Goal: Information Seeking & Learning: Learn about a topic

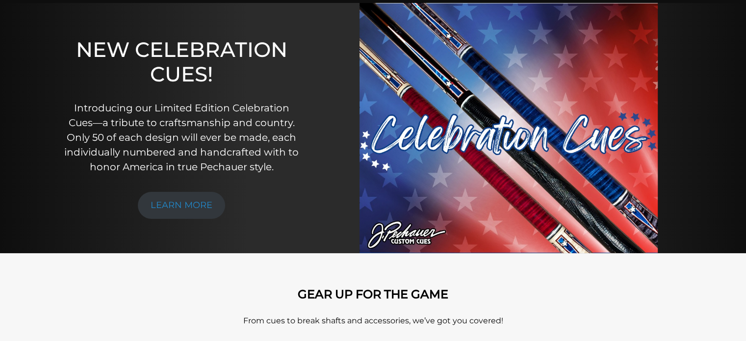
scroll to position [99, 0]
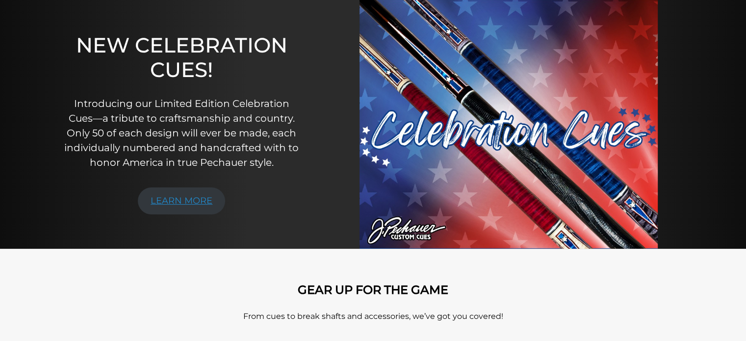
click at [196, 201] on link "LEARN MORE" at bounding box center [181, 200] width 87 height 27
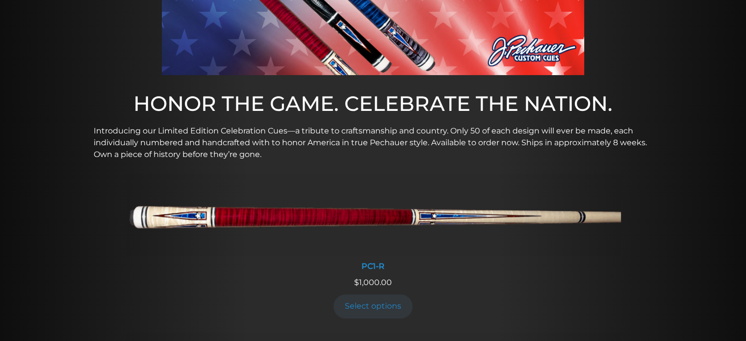
scroll to position [260, 0]
click at [369, 264] on div "PC1-R" at bounding box center [372, 265] width 495 height 9
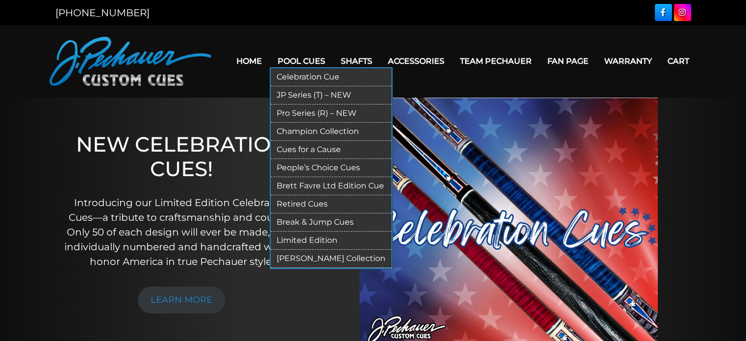
click at [303, 92] on link "JP Series (T) – NEW" at bounding box center [331, 95] width 121 height 18
click at [311, 109] on link "Pro Series (R) – NEW" at bounding box center [331, 113] width 121 height 18
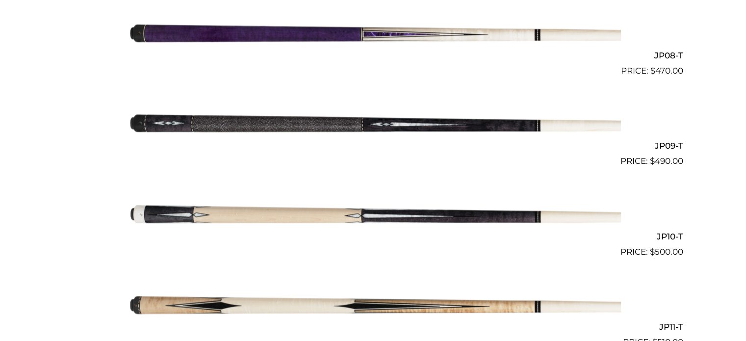
scroll to position [909, 0]
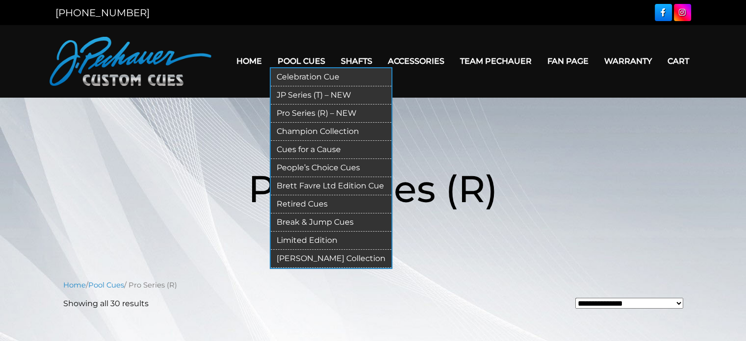
click at [299, 131] on link "Champion Collection" at bounding box center [331, 132] width 121 height 18
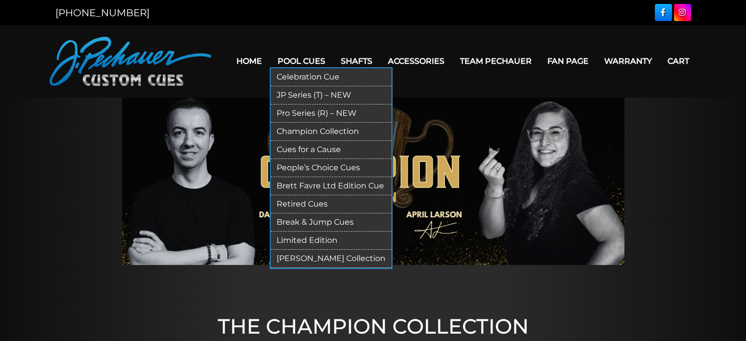
click at [306, 149] on link "Cues for a Cause" at bounding box center [331, 150] width 121 height 18
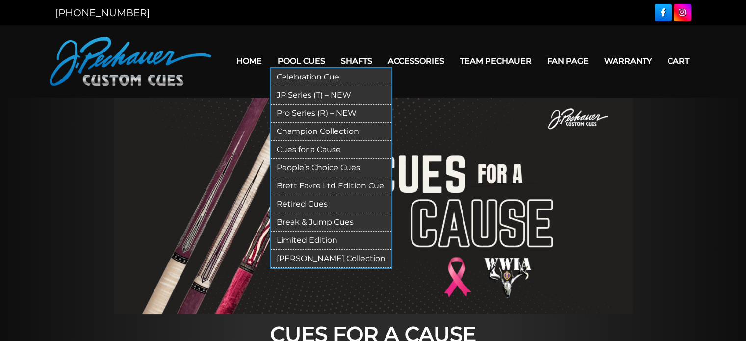
click at [303, 165] on link "People’s Choice Cues" at bounding box center [331, 168] width 121 height 18
click at [298, 202] on link "Retired Cues" at bounding box center [331, 204] width 121 height 18
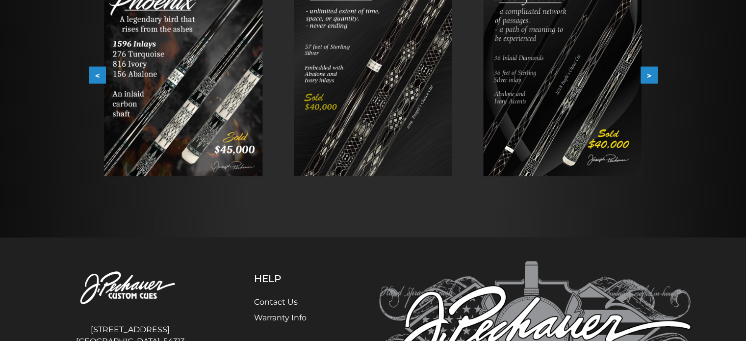
scroll to position [225, 0]
click at [649, 75] on button ">" at bounding box center [648, 74] width 17 height 17
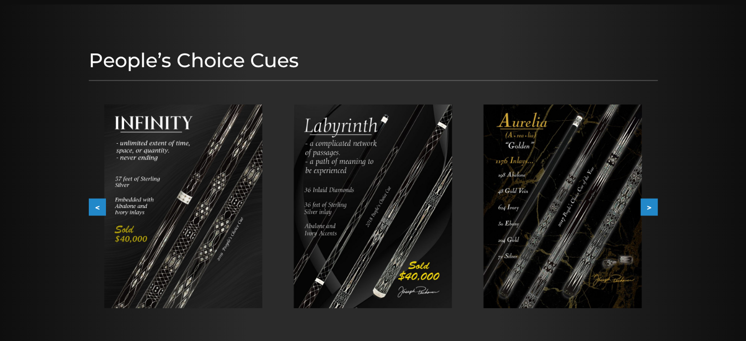
scroll to position [100, 0]
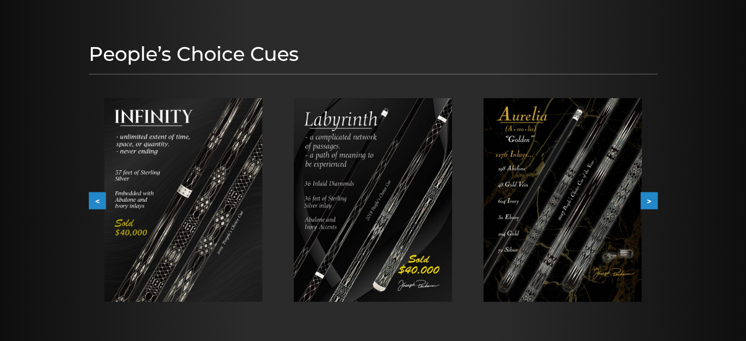
click at [554, 182] on img at bounding box center [562, 199] width 158 height 203
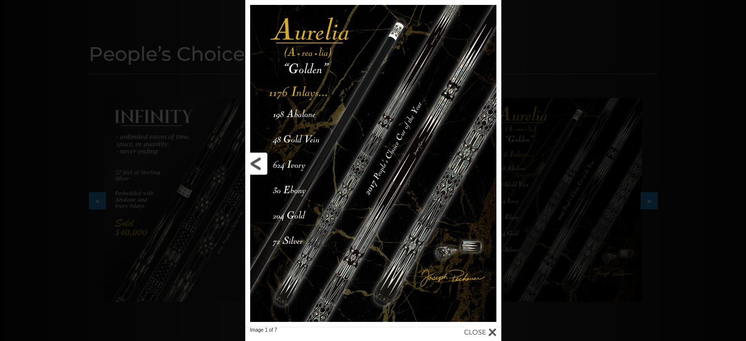
click at [322, 163] on link at bounding box center [302, 163] width 115 height 326
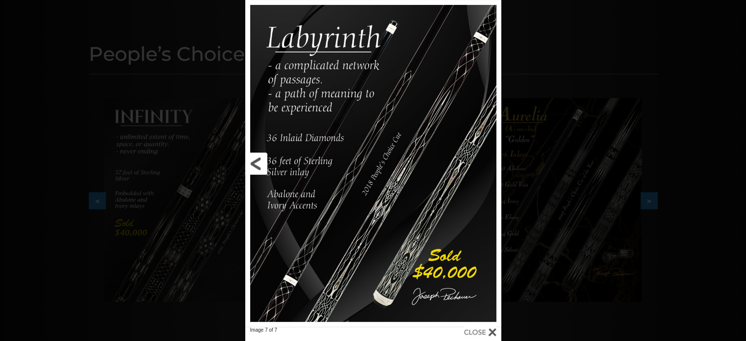
click at [338, 161] on link at bounding box center [302, 163] width 115 height 326
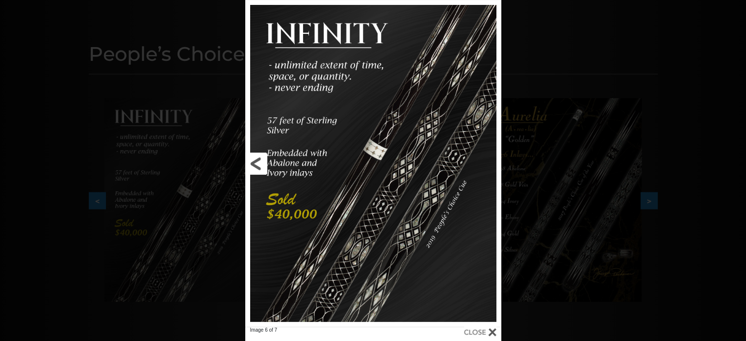
click at [254, 160] on link at bounding box center [302, 163] width 115 height 326
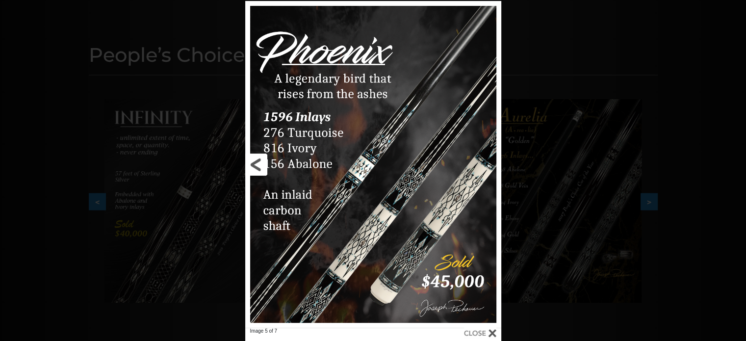
scroll to position [100, 0]
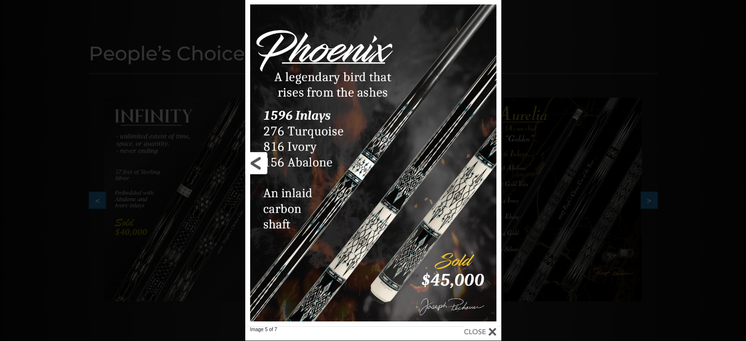
click at [351, 169] on link at bounding box center [302, 163] width 115 height 326
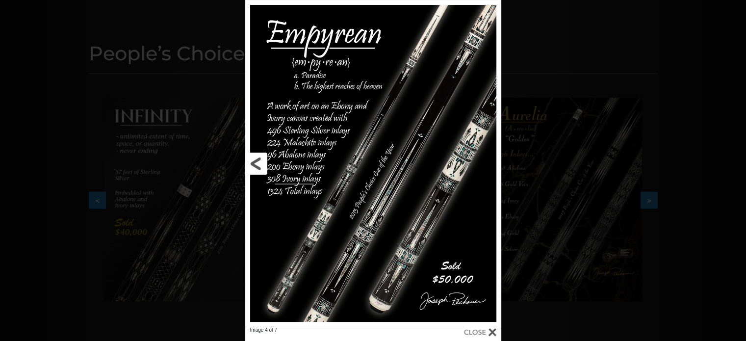
click at [312, 163] on link at bounding box center [302, 163] width 115 height 326
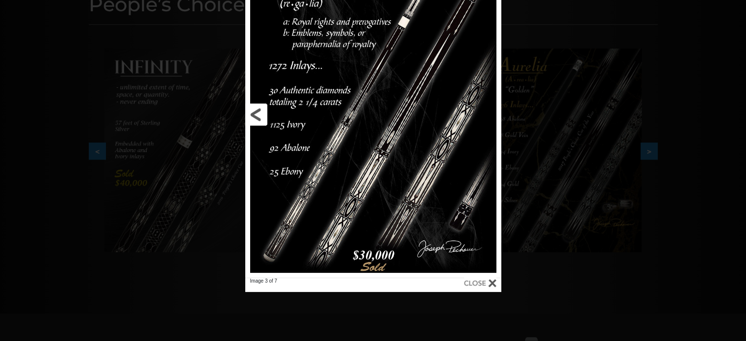
scroll to position [150, 0]
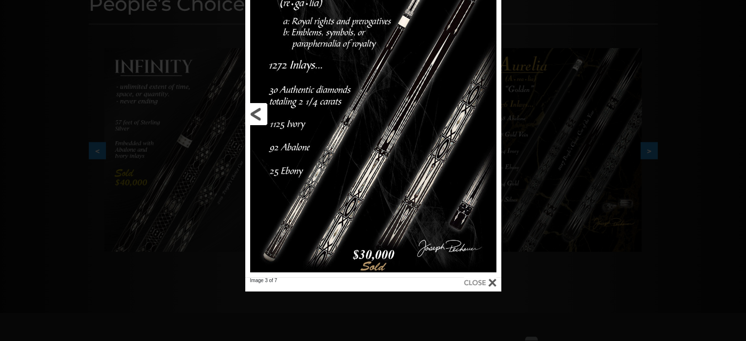
click at [357, 157] on link at bounding box center [302, 113] width 115 height 326
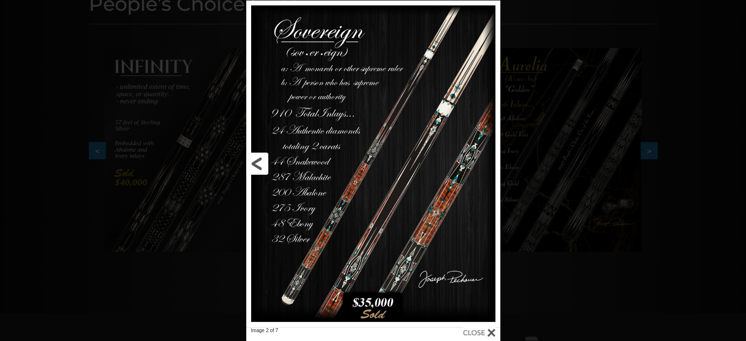
click at [355, 156] on link at bounding box center [303, 163] width 114 height 326
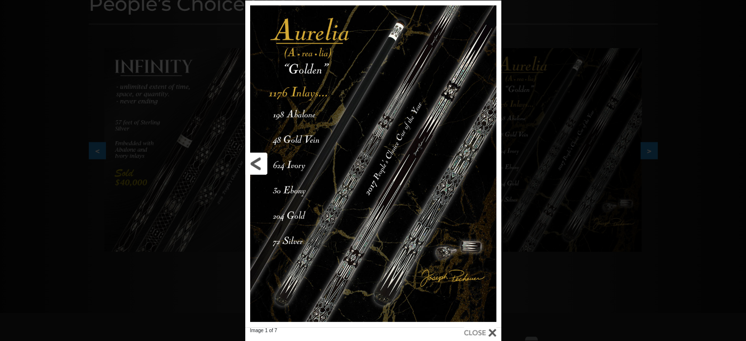
click at [306, 32] on link at bounding box center [302, 163] width 115 height 326
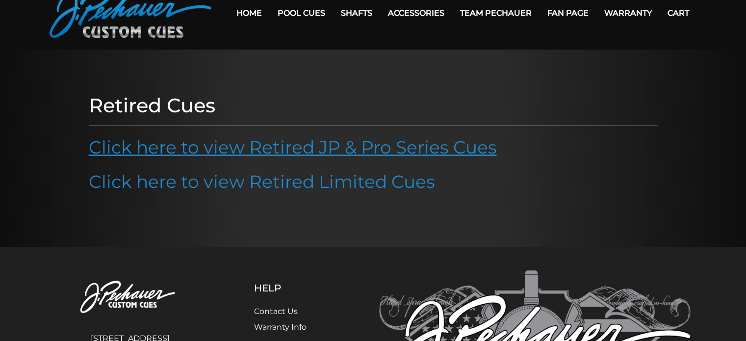
scroll to position [50, 0]
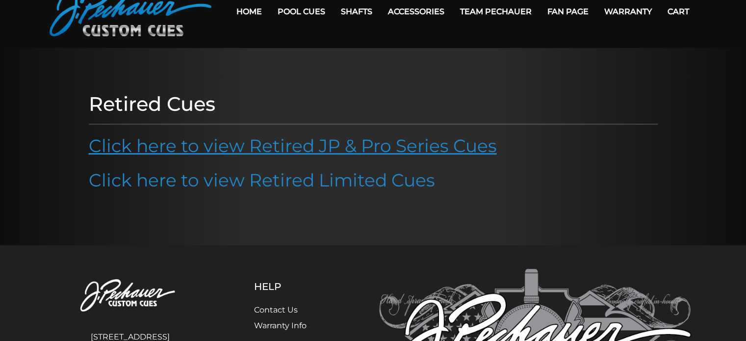
click at [299, 147] on link "Click here to view Retired JP & Pro Series Cues" at bounding box center [293, 146] width 408 height 22
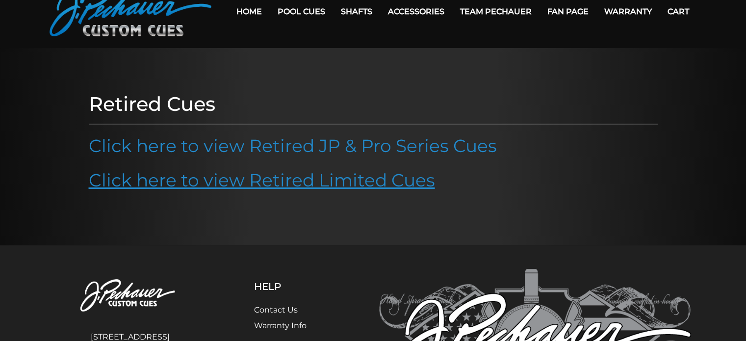
click at [249, 177] on link "Click here to view Retired Limited Cues" at bounding box center [262, 180] width 346 height 22
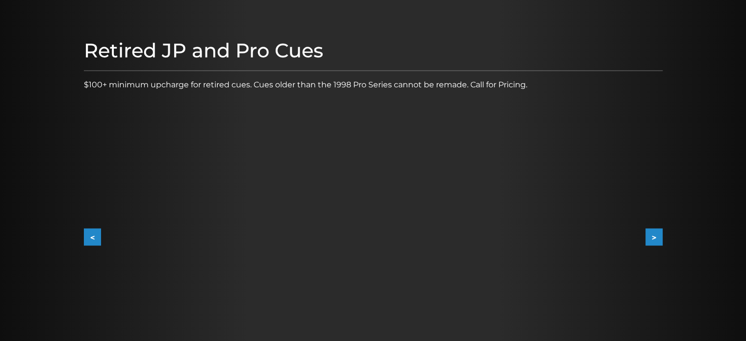
scroll to position [99, 0]
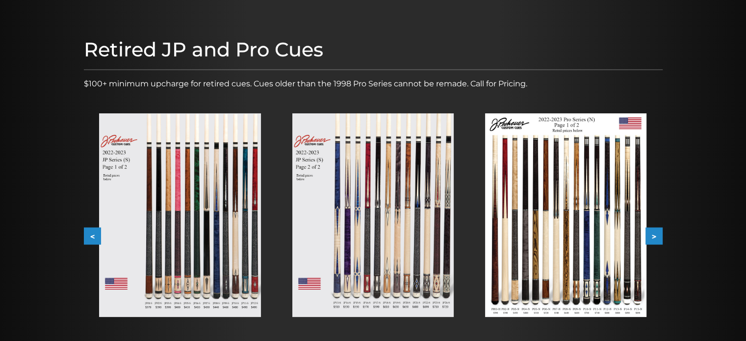
click at [580, 219] on img at bounding box center [565, 214] width 161 height 203
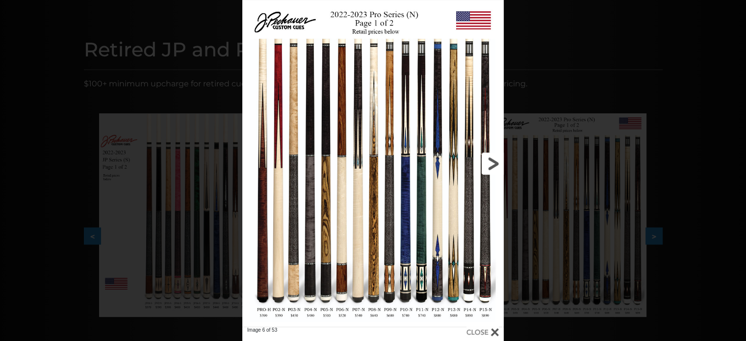
click at [404, 297] on link at bounding box center [445, 163] width 118 height 326
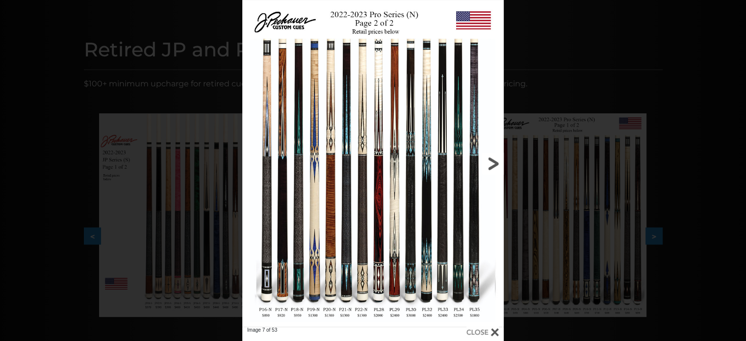
click at [390, 154] on link at bounding box center [445, 163] width 118 height 326
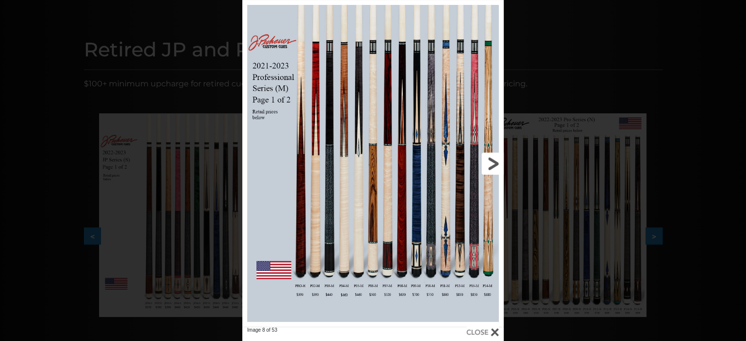
click at [390, 154] on link at bounding box center [445, 163] width 118 height 326
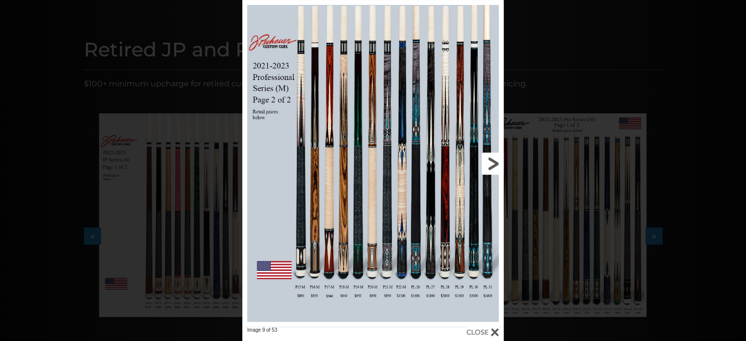
click at [390, 154] on link at bounding box center [445, 163] width 118 height 326
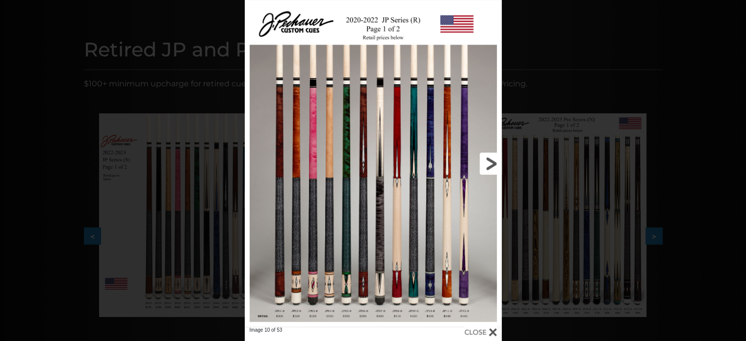
click at [390, 154] on link at bounding box center [444, 163] width 116 height 326
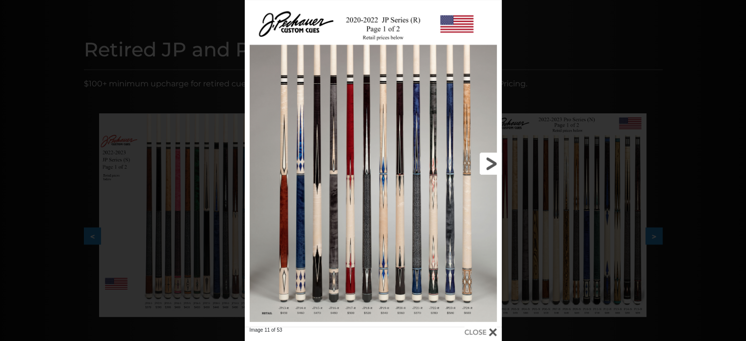
click at [390, 154] on link at bounding box center [444, 163] width 116 height 326
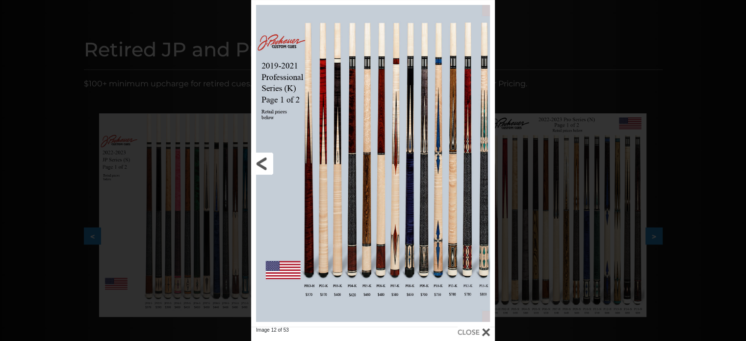
click at [268, 149] on link at bounding box center [306, 163] width 110 height 326
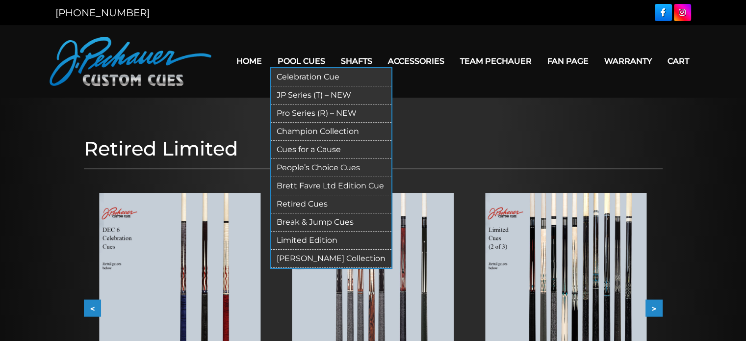
click at [301, 256] on link "[PERSON_NAME] Collection" at bounding box center [331, 258] width 121 height 18
